Goal: Navigation & Orientation: Find specific page/section

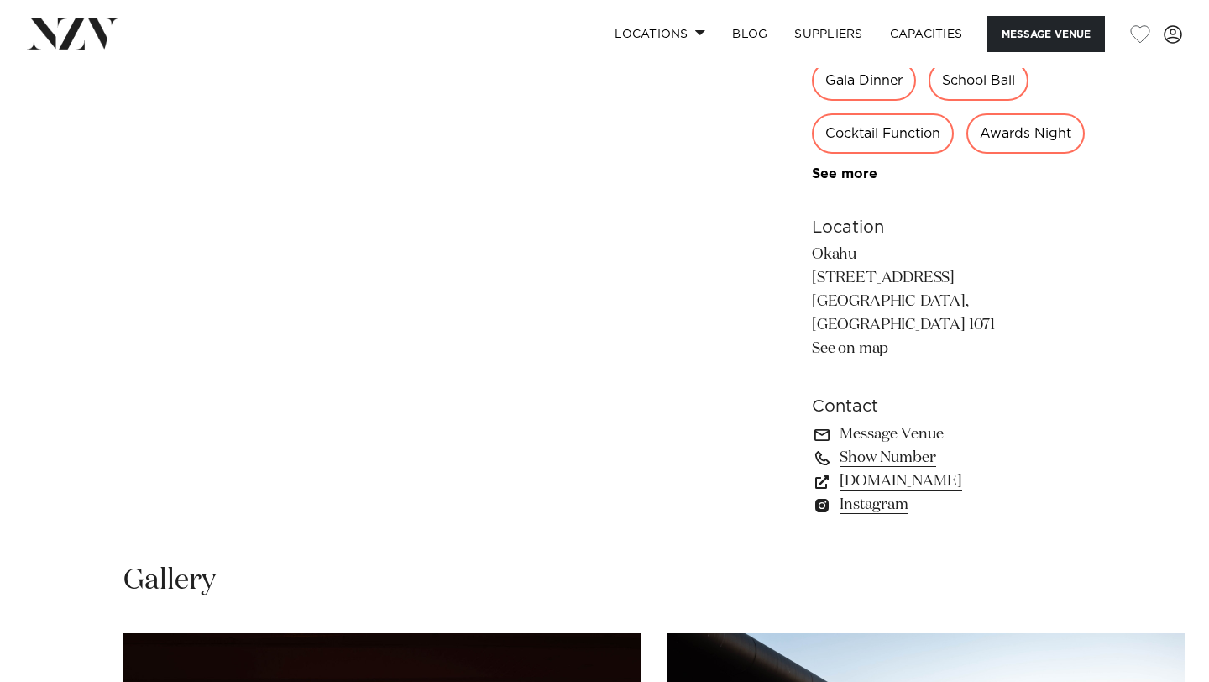
scroll to position [1199, 0]
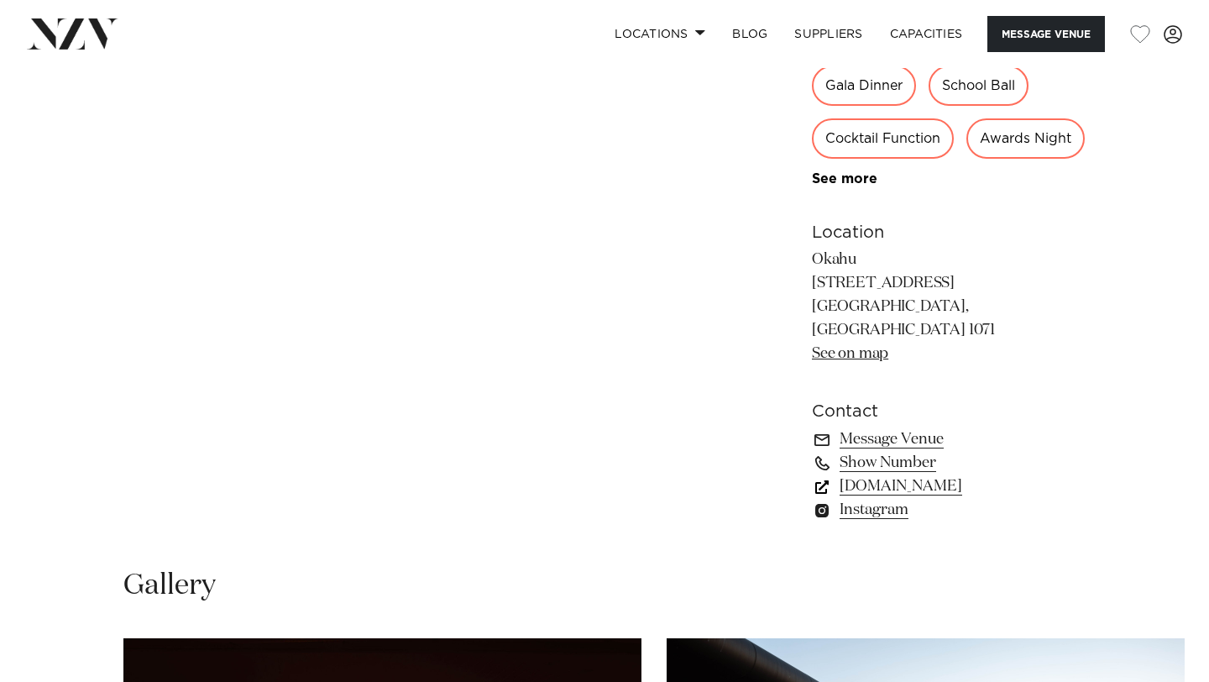
click at [932, 498] on link "[DOMAIN_NAME]" at bounding box center [949, 486] width 274 height 24
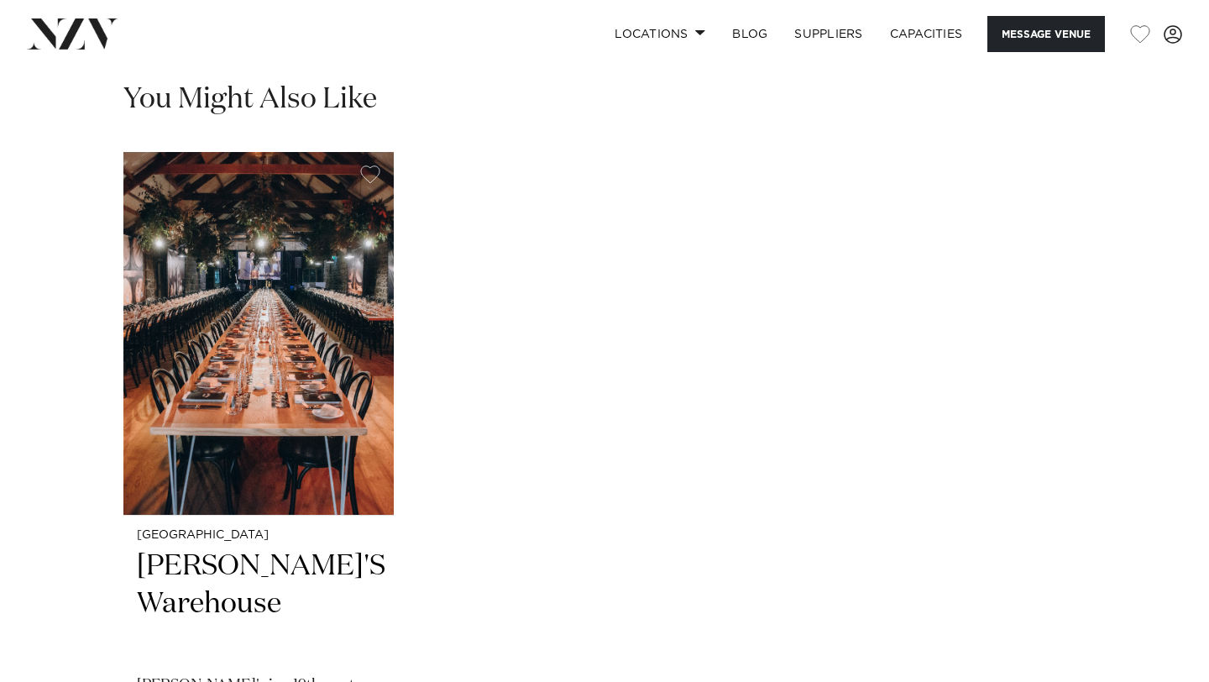
scroll to position [2299, 0]
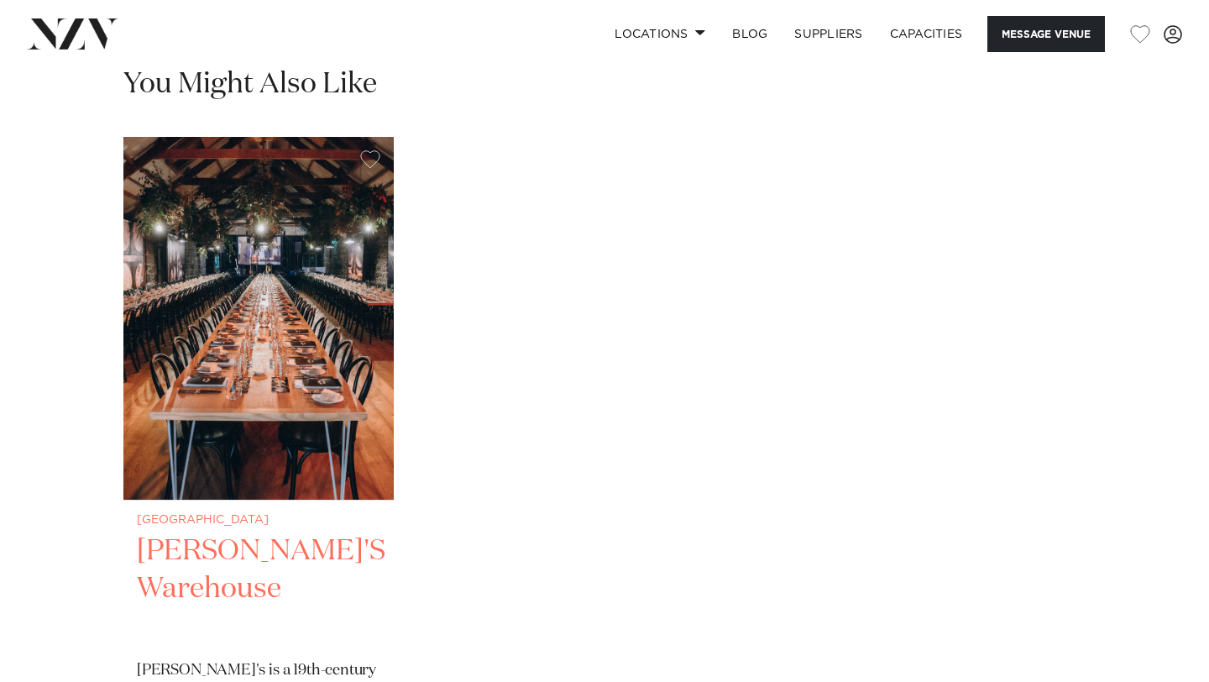
click at [246, 499] on img "1 / 1" at bounding box center [258, 318] width 270 height 363
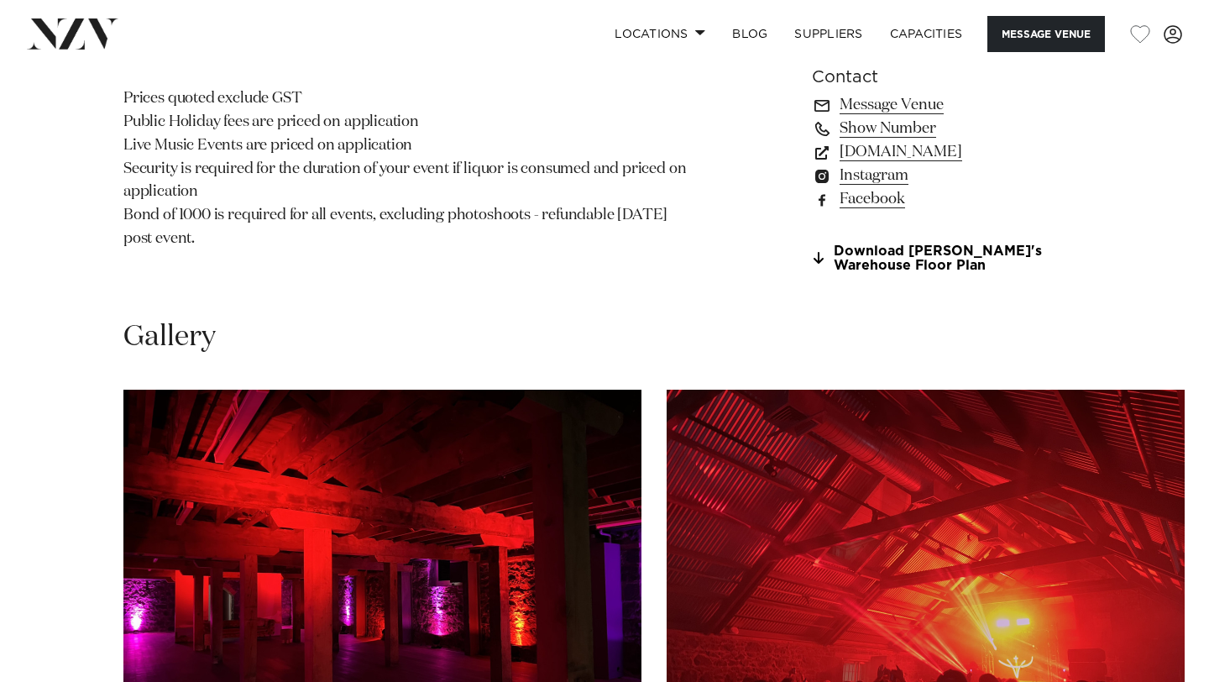
scroll to position [1141, 0]
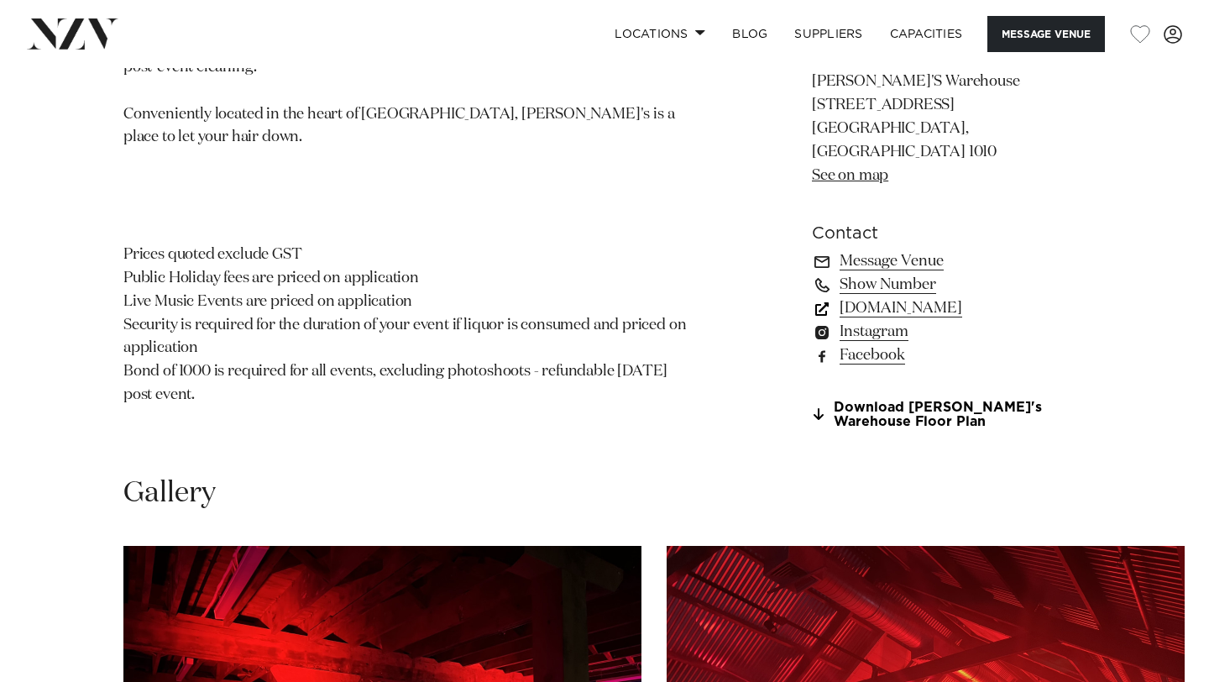
click at [890, 320] on link "brads-warehouse.com" at bounding box center [949, 308] width 274 height 24
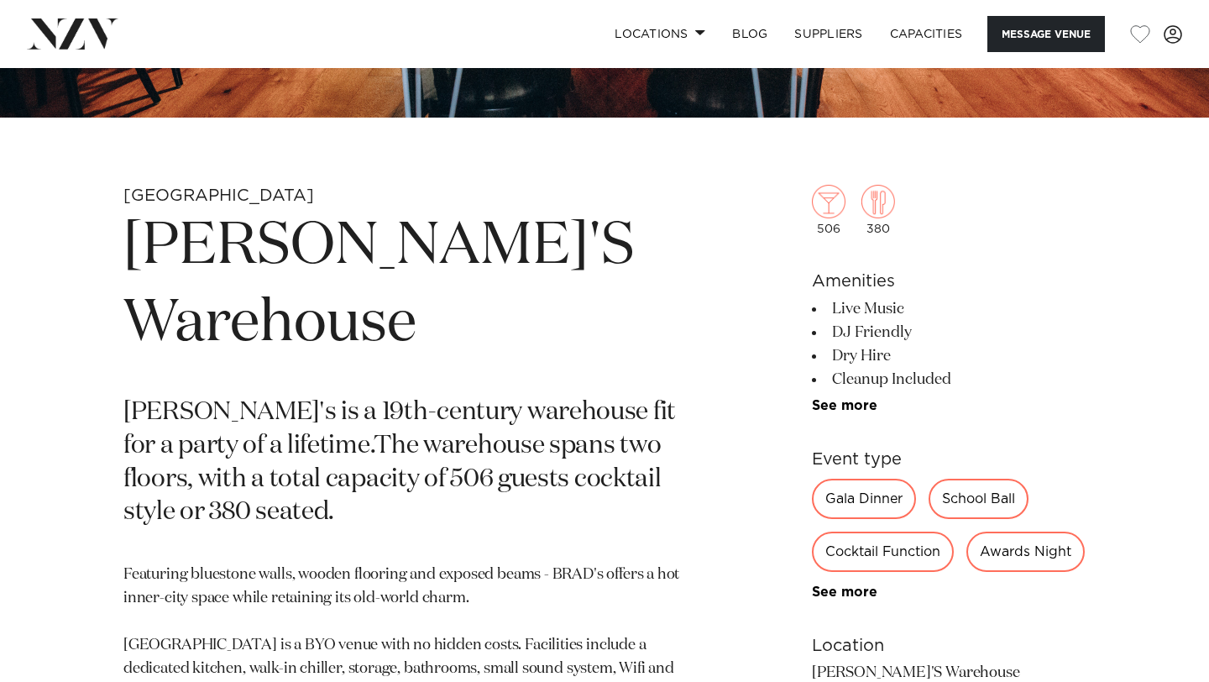
scroll to position [518, 0]
